Goal: Task Accomplishment & Management: Complete application form

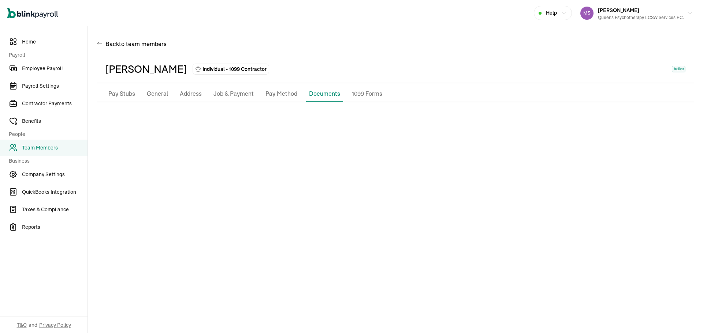
click at [52, 147] on span "Team Members" at bounding box center [55, 148] width 66 height 8
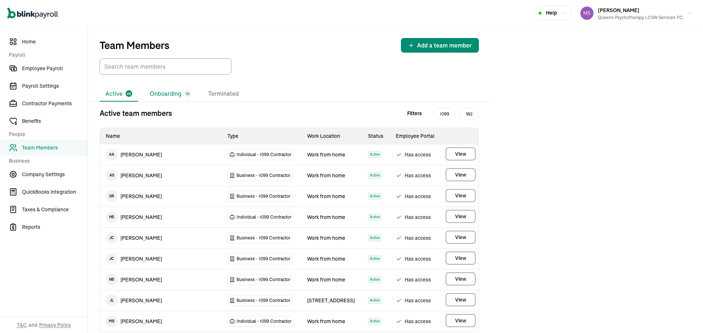
click at [169, 94] on li "Onboarding 19" at bounding box center [170, 93] width 53 height 15
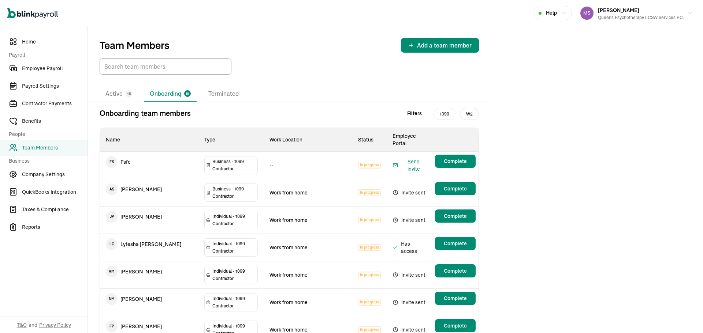
scroll to position [231, 0]
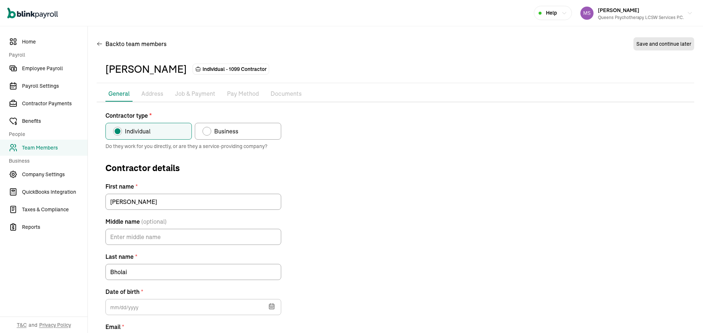
click at [235, 92] on p "Pay Method" at bounding box center [243, 94] width 32 height 10
click at [250, 90] on p "Pay Method" at bounding box center [243, 94] width 32 height 10
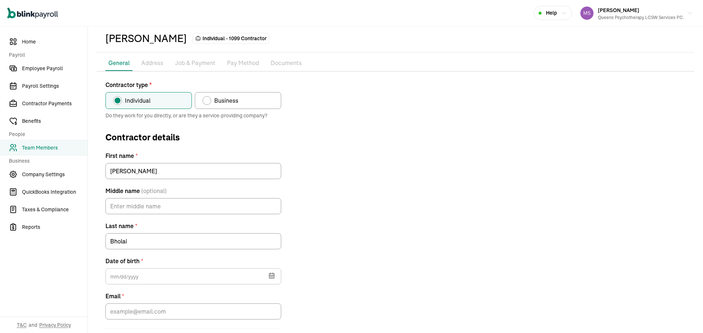
click at [328, 172] on div "Contractor type * Individual Business Do they work for you directly, or are the…" at bounding box center [395, 217] width 597 height 273
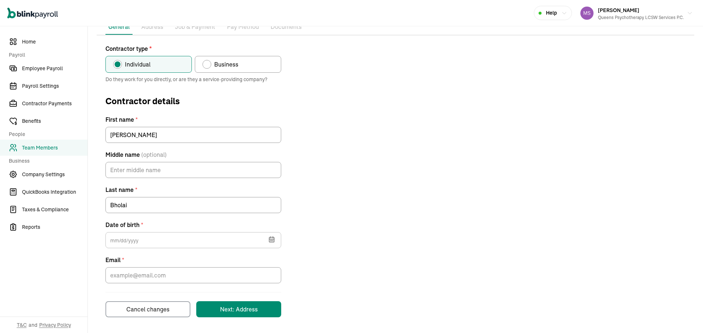
scroll to position [67, 0]
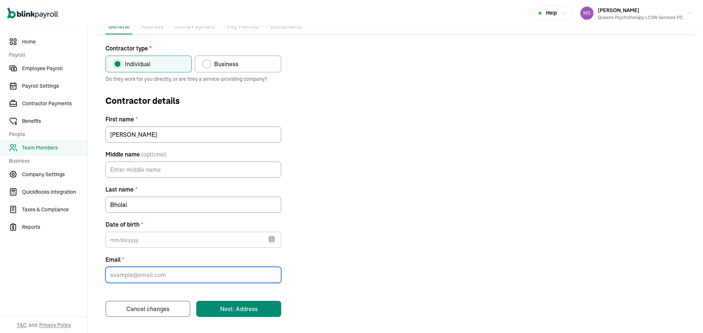
click at [208, 283] on input "Email *" at bounding box center [193, 275] width 176 height 16
click at [484, 179] on div "Contractor type * Individual Business Do they work for you directly, or are the…" at bounding box center [395, 180] width 597 height 273
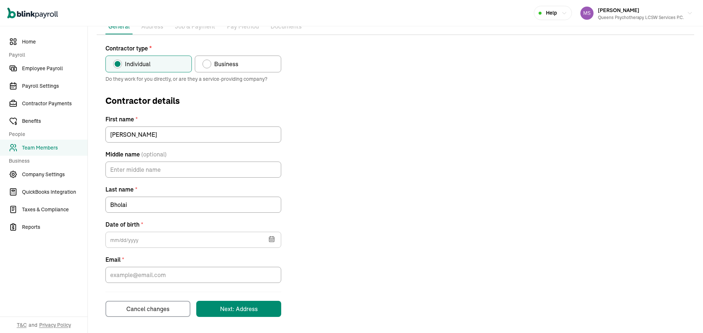
drag, startPoint x: 268, startPoint y: 263, endPoint x: 269, endPoint y: 273, distance: 10.4
click at [268, 271] on div "Email *" at bounding box center [193, 270] width 176 height 28
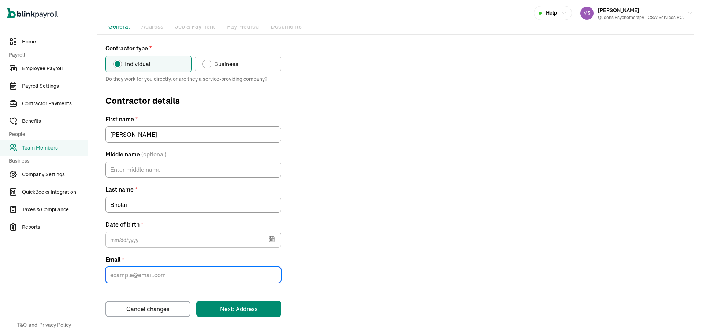
click at [269, 273] on input "Email *" at bounding box center [193, 275] width 176 height 16
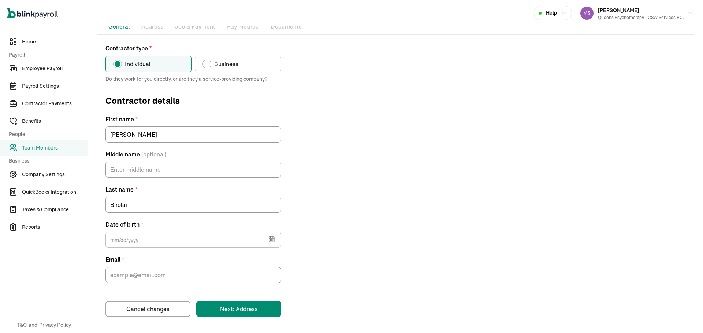
click at [531, 202] on div "Contractor type * Individual Business Do they work for you directly, or are the…" at bounding box center [395, 180] width 597 height 273
click at [160, 306] on div "Cancel changes" at bounding box center [147, 309] width 43 height 9
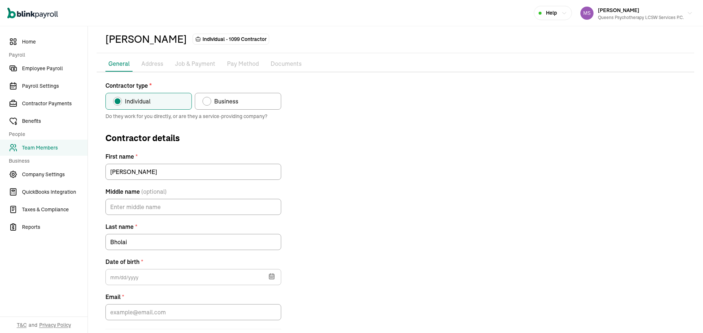
scroll to position [0, 0]
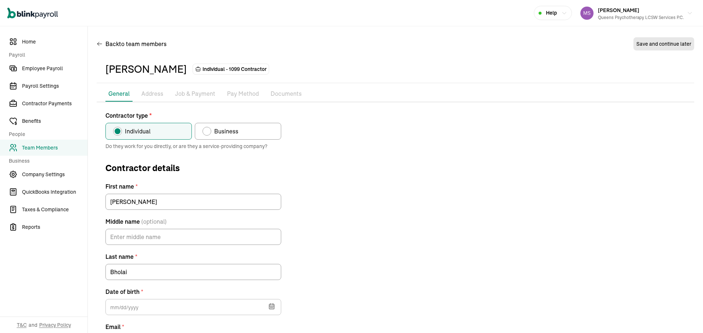
drag, startPoint x: 146, startPoint y: 83, endPoint x: 149, endPoint y: 92, distance: 9.0
click at [146, 85] on div "[PERSON_NAME] Individual - 1099 Contractor Pay Stubs General Address Job & Paym…" at bounding box center [395, 224] width 597 height 336
click at [149, 92] on p "Address" at bounding box center [152, 94] width 22 height 10
click at [106, 103] on div "Pay Stubs General Address Job & Payment Pay Method Documents 1099 Forms Contrac…" at bounding box center [395, 235] width 597 height 298
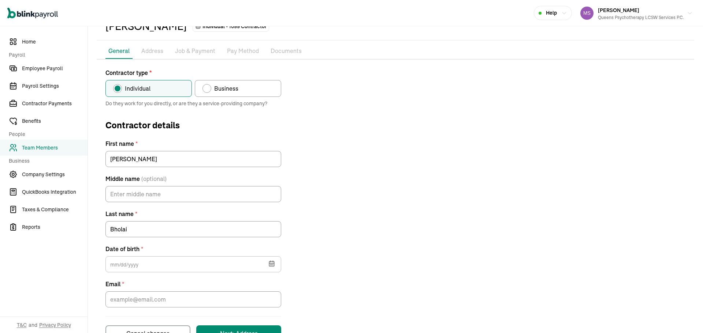
scroll to position [67, 0]
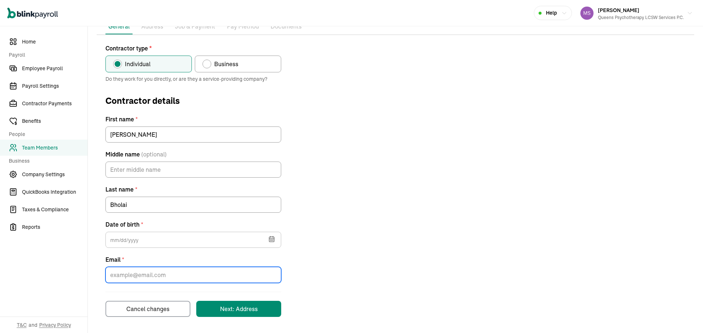
click at [180, 268] on input "Email *" at bounding box center [193, 275] width 176 height 16
paste input "[EMAIL_ADDRESS][DOMAIN_NAME]"
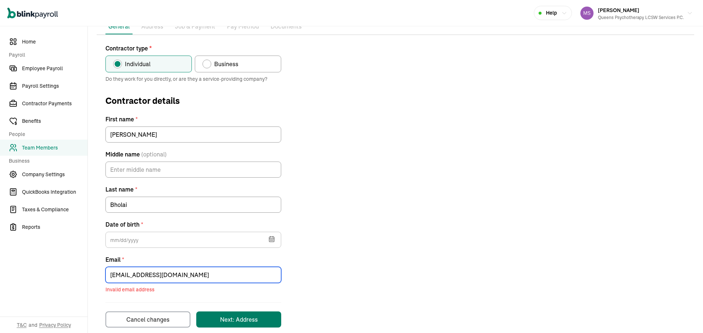
type input "[EMAIL_ADDRESS][DOMAIN_NAME]"
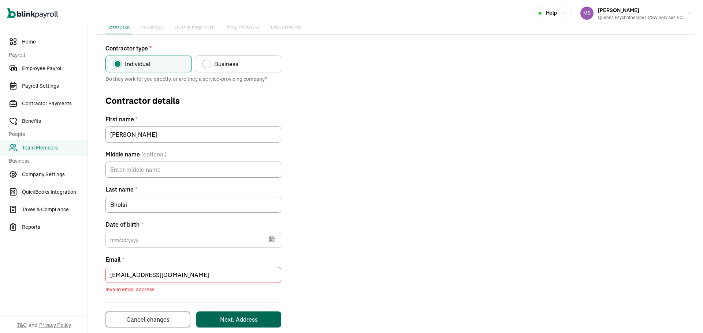
click at [259, 318] on button "Next: Address" at bounding box center [238, 320] width 85 height 16
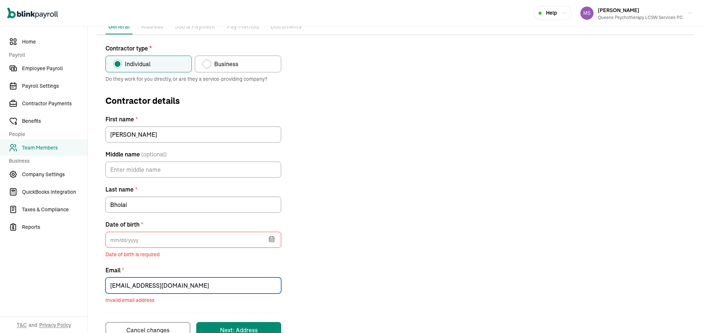
click at [128, 292] on input "[EMAIL_ADDRESS][DOMAIN_NAME]" at bounding box center [193, 286] width 176 height 16
click at [119, 247] on input "text" at bounding box center [193, 240] width 176 height 16
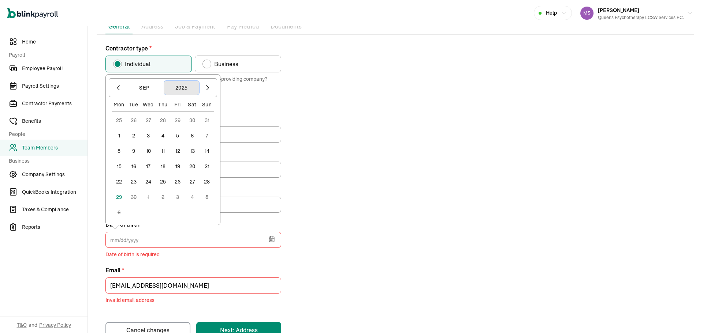
click at [191, 88] on button "2025" at bounding box center [181, 88] width 35 height 14
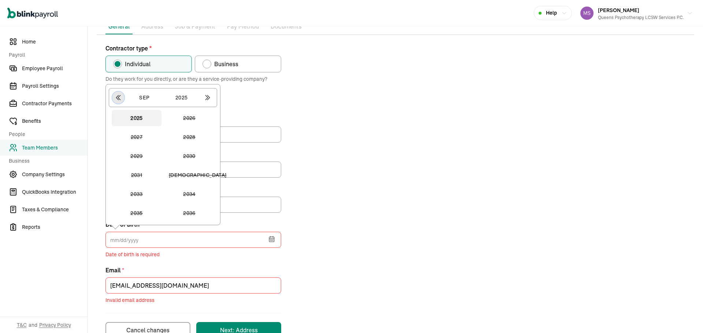
click at [115, 98] on icon "button" at bounding box center [118, 97] width 7 height 7
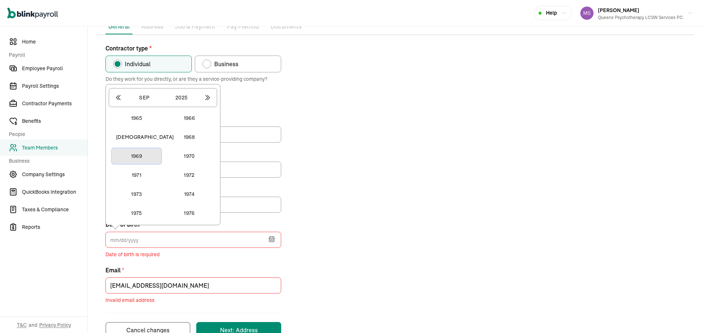
click at [145, 160] on button "1969" at bounding box center [137, 156] width 50 height 16
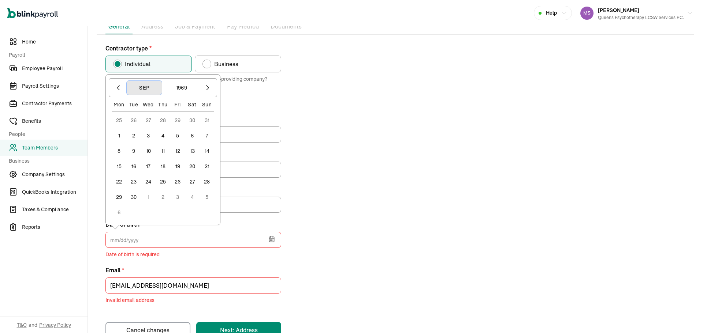
click at [142, 87] on button "Sep" at bounding box center [144, 88] width 35 height 14
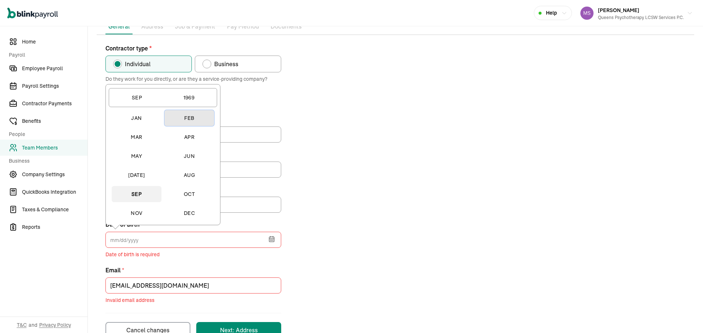
click at [185, 120] on button "Feb" at bounding box center [189, 118] width 50 height 16
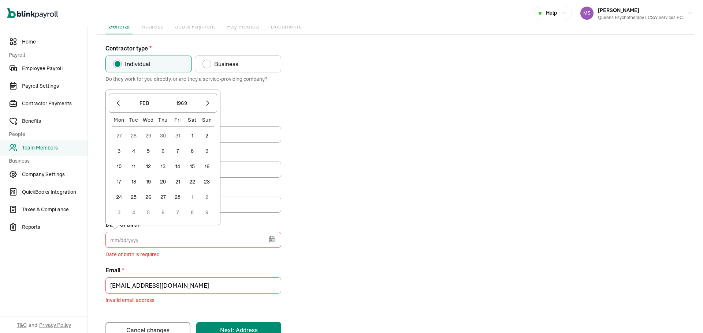
click at [192, 164] on button "15" at bounding box center [192, 166] width 15 height 15
type input "[DATE]"
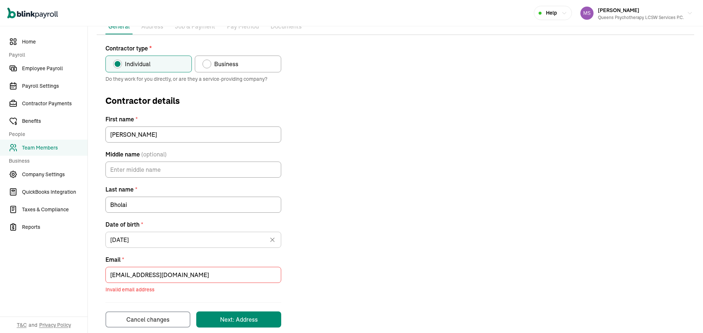
click at [406, 219] on div "Contractor type * Individual Business Do they work for you directly, or are the…" at bounding box center [395, 186] width 597 height 284
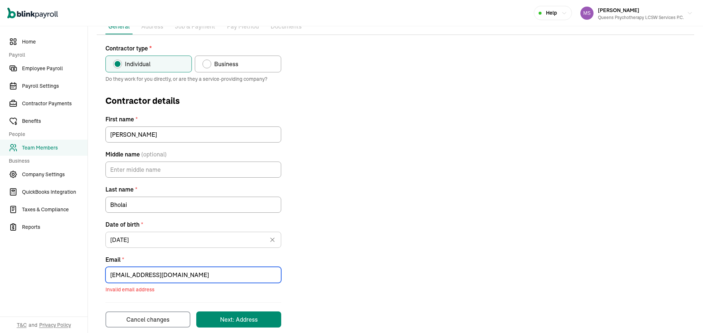
click at [146, 271] on input "[EMAIL_ADDRESS][DOMAIN_NAME]" at bounding box center [193, 275] width 176 height 16
click at [114, 274] on input "[EMAIL_ADDRESS][DOMAIN_NAME]" at bounding box center [193, 275] width 176 height 16
type input "[EMAIL_ADDRESS][DOMAIN_NAME]"
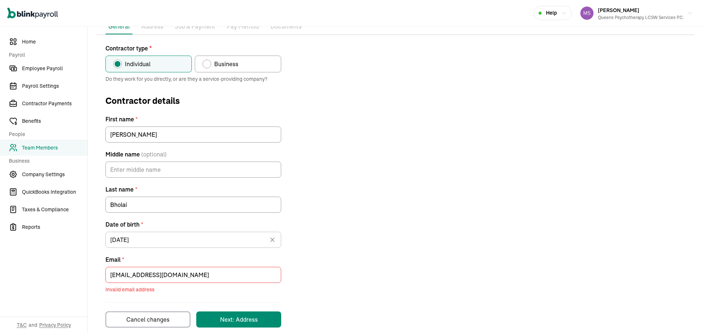
click at [259, 318] on button "Next: Address" at bounding box center [238, 320] width 85 height 16
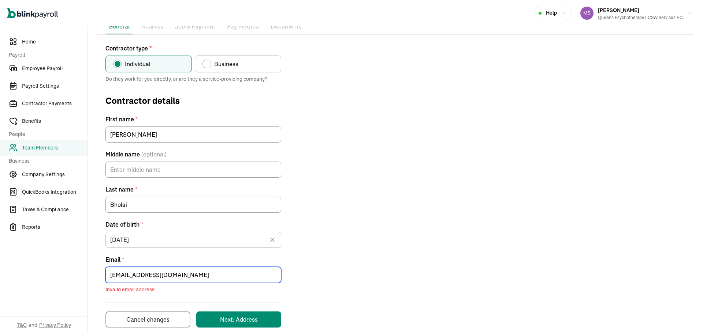
click at [186, 275] on input "[EMAIL_ADDRESS][DOMAIN_NAME]" at bounding box center [193, 275] width 176 height 16
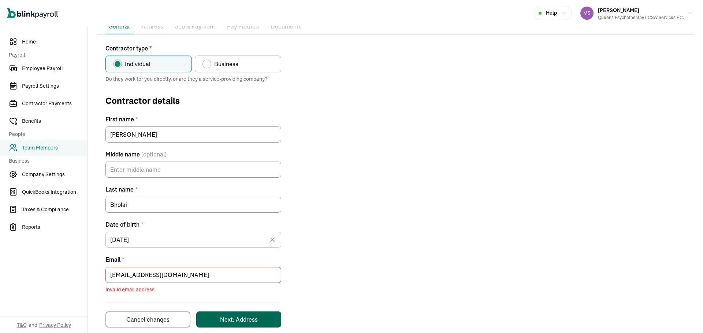
click at [261, 313] on button "Next: Address" at bounding box center [238, 320] width 85 height 16
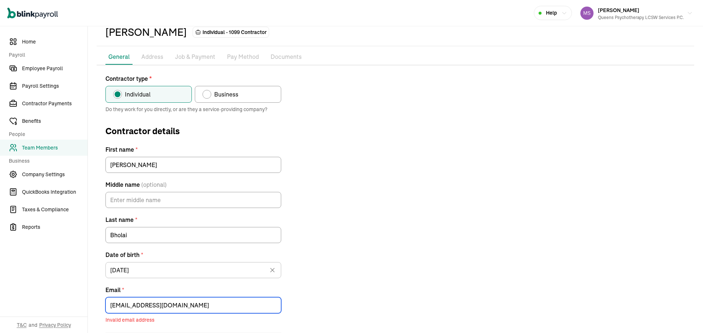
scroll to position [78, 0]
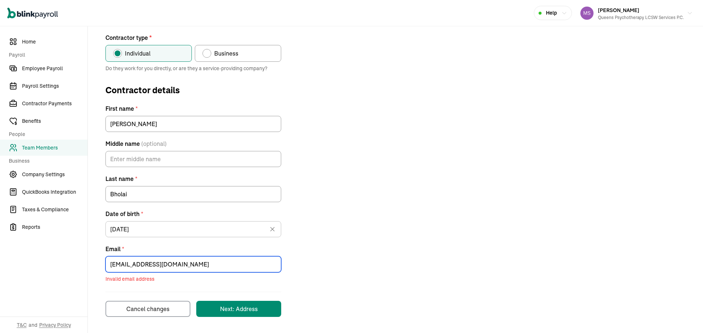
drag, startPoint x: 169, startPoint y: 262, endPoint x: 70, endPoint y: 264, distance: 99.6
click at [70, 264] on div "Home Payroll Employee Payroll Payroll Settings Contractor Payments Benefits Peo…" at bounding box center [351, 140] width 703 height 385
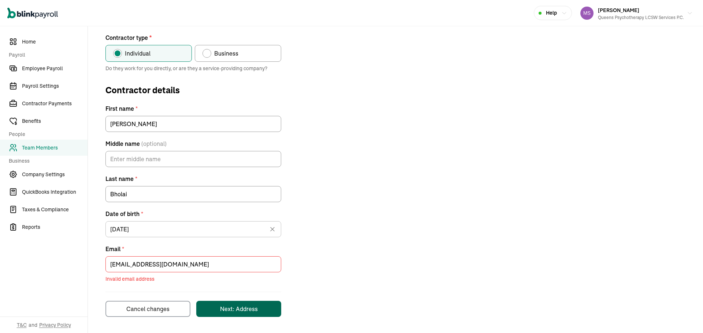
click at [262, 306] on button "Next: Address" at bounding box center [238, 309] width 85 height 16
click at [263, 307] on button "Next: Address" at bounding box center [238, 309] width 85 height 16
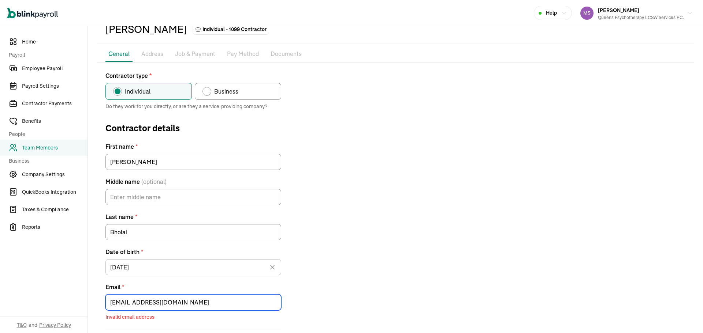
scroll to position [0, 0]
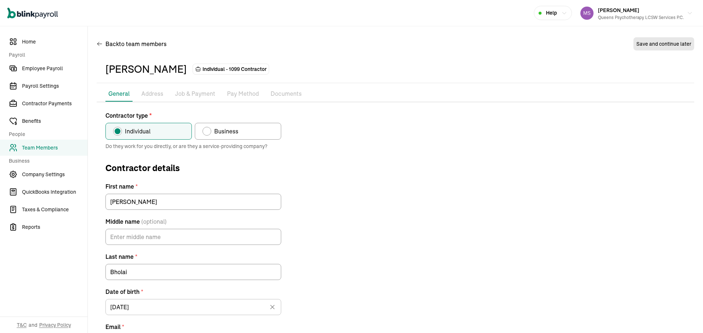
click at [155, 91] on p "Address" at bounding box center [152, 94] width 22 height 10
